Goal: Connect with others: Connect with others

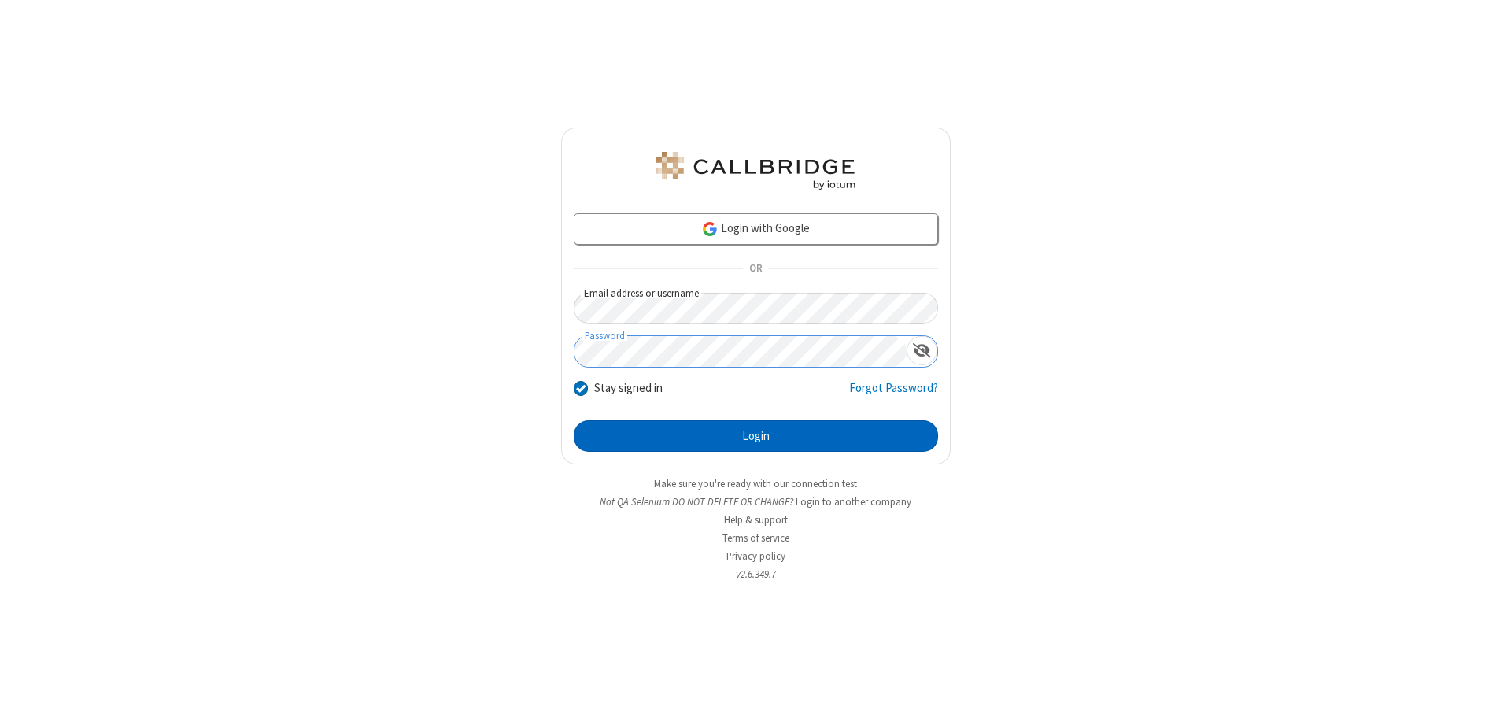
click at [755, 436] on button "Login" at bounding box center [756, 435] width 364 height 31
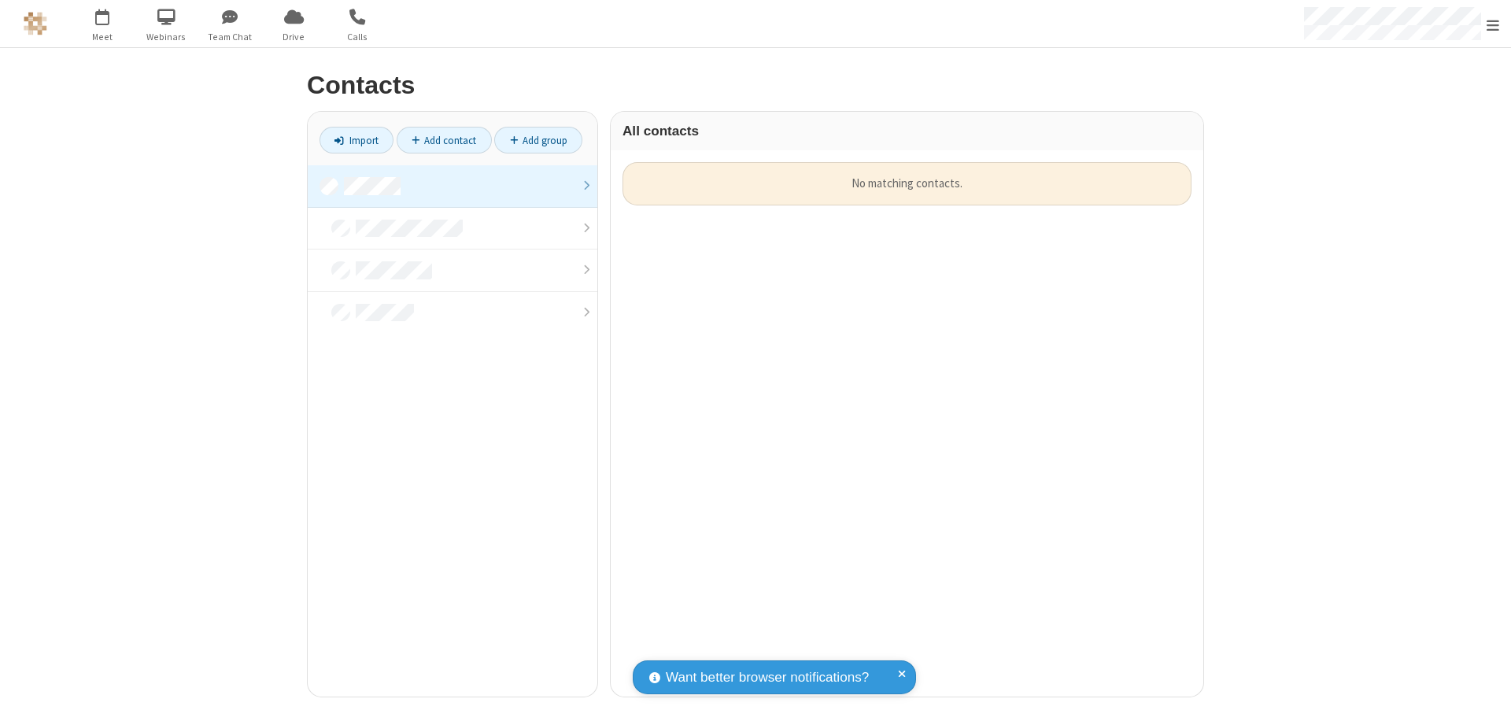
click at [444, 140] on link "Add contact" at bounding box center [444, 140] width 95 height 27
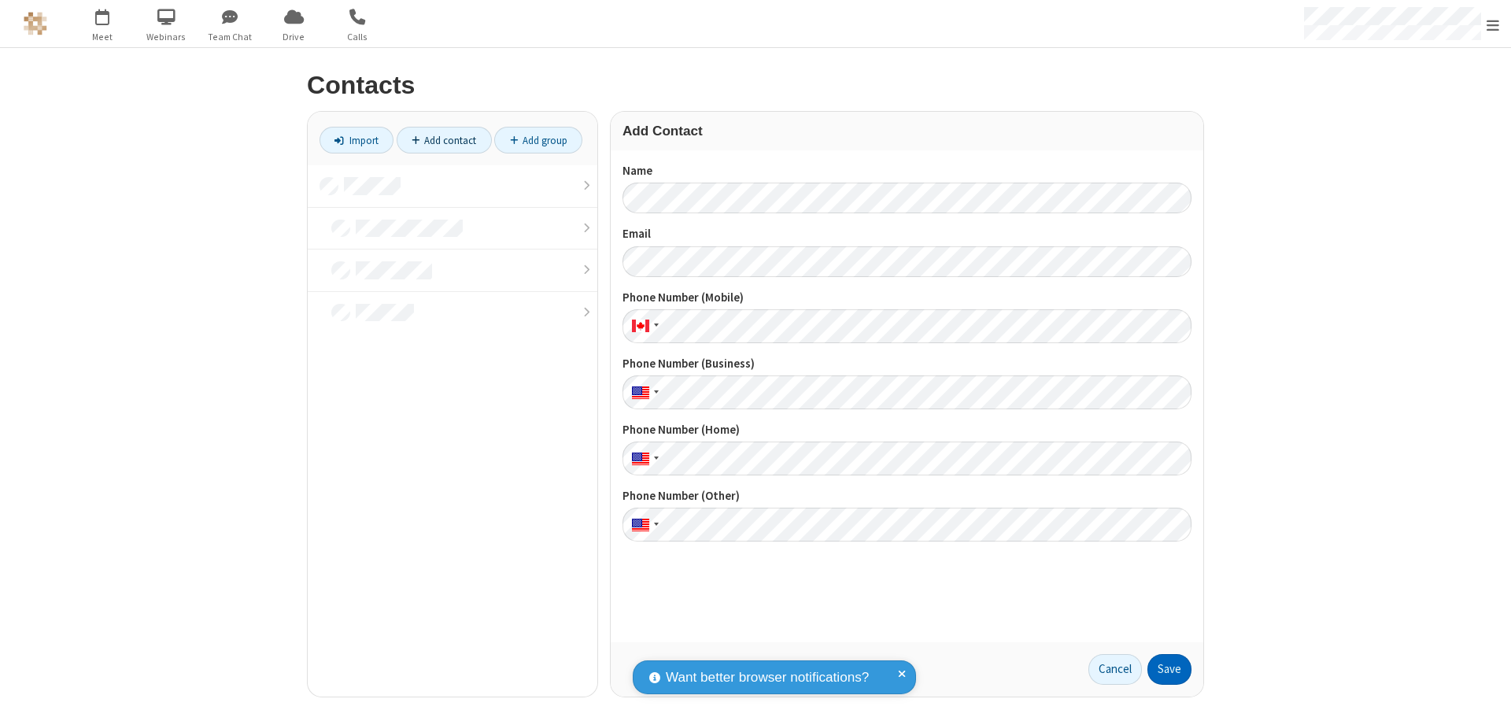
click at [1169, 669] on button "Save" at bounding box center [1169, 669] width 44 height 31
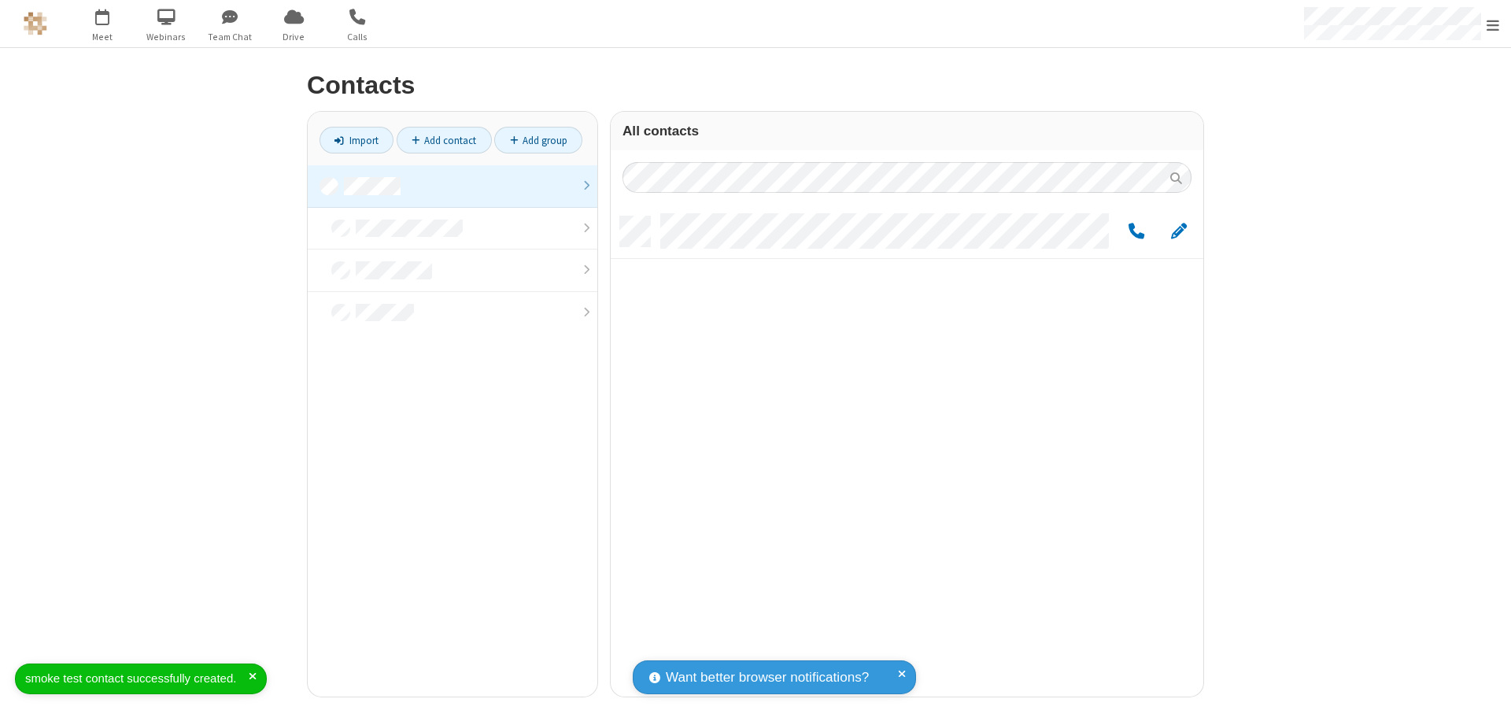
scroll to position [480, 581]
click at [444, 140] on link "Add contact" at bounding box center [444, 140] width 95 height 27
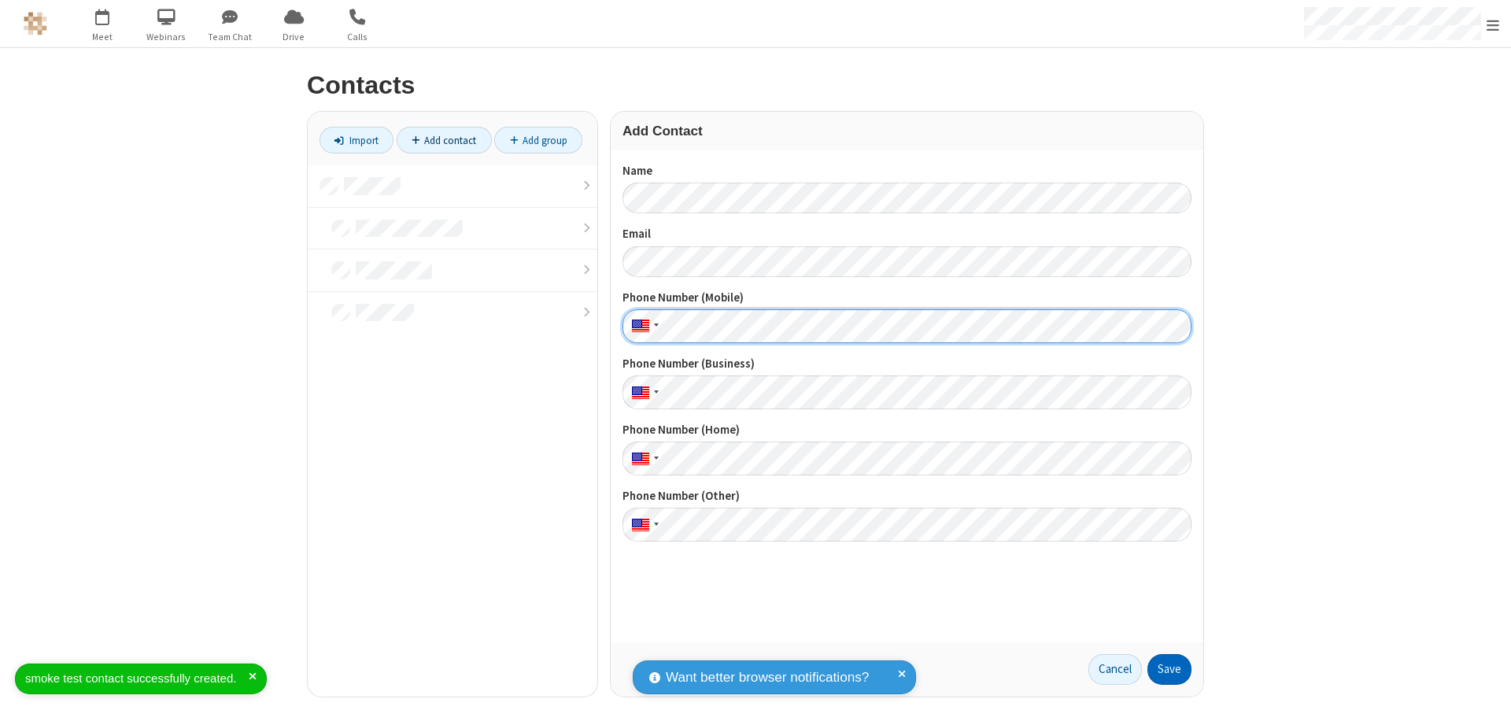
click at [1169, 669] on button "Save" at bounding box center [1169, 669] width 44 height 31
